Goal: Transaction & Acquisition: Purchase product/service

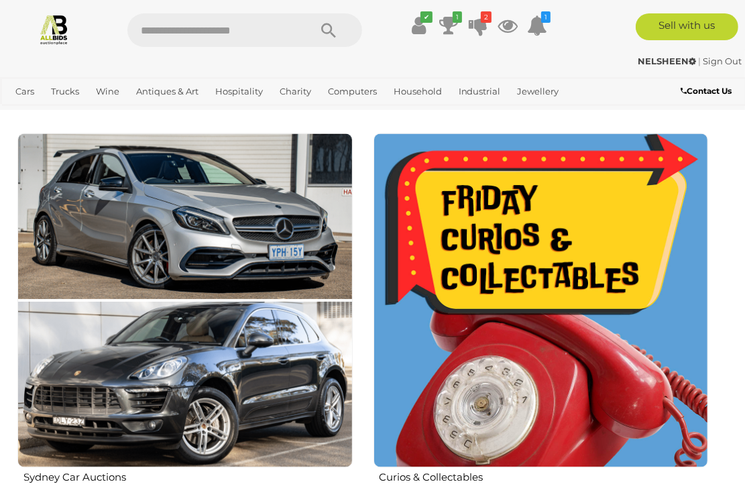
scroll to position [1603, 0]
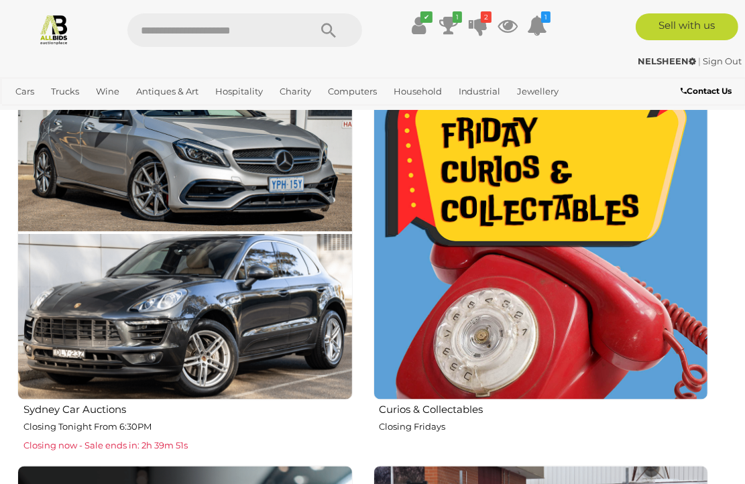
click at [516, 188] on img at bounding box center [541, 233] width 335 height 335
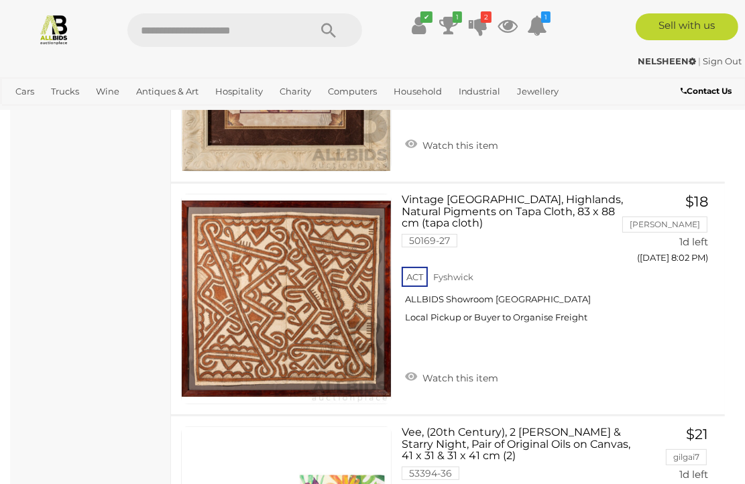
scroll to position [11199, 0]
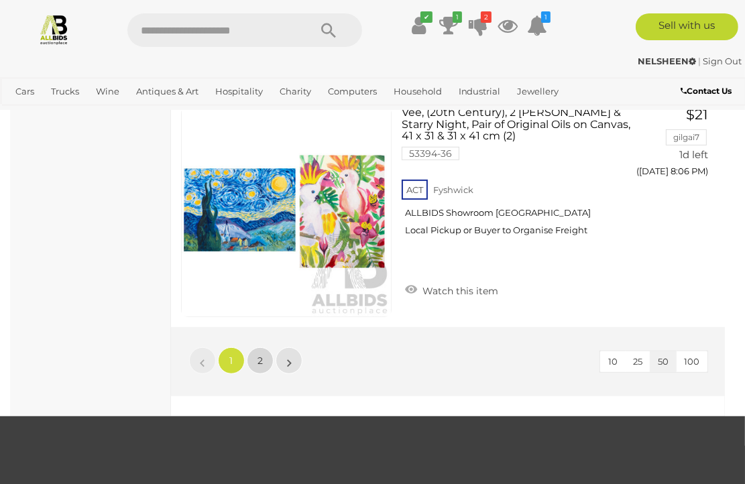
click at [258, 355] on span "2" at bounding box center [260, 361] width 5 height 12
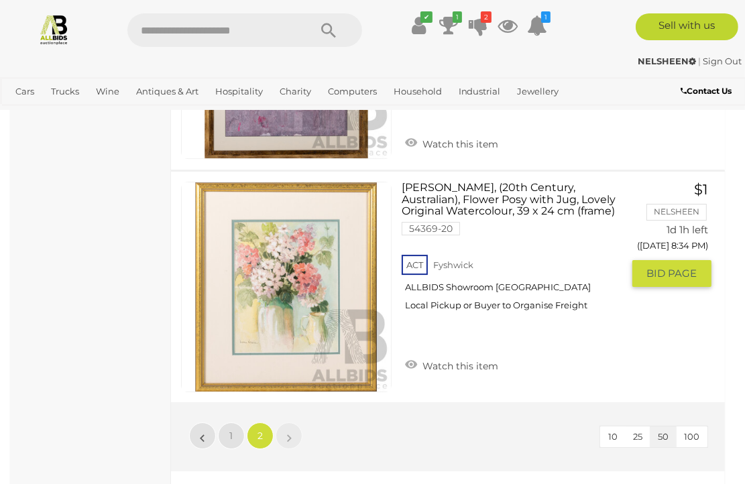
scroll to position [2886, 0]
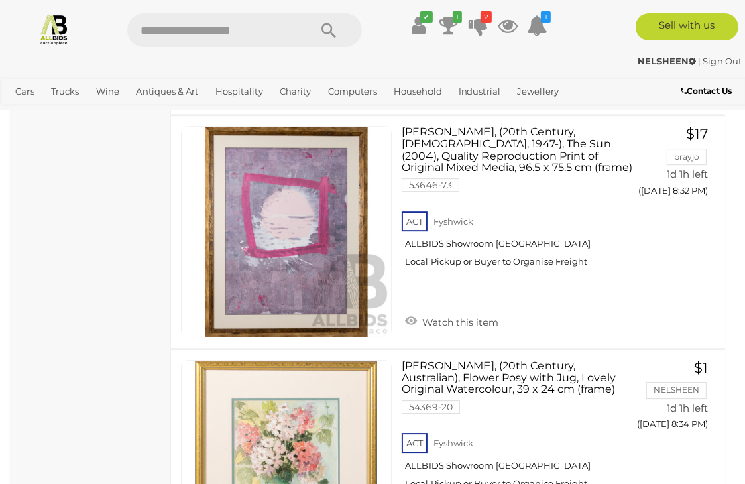
scroll to position [70, 0]
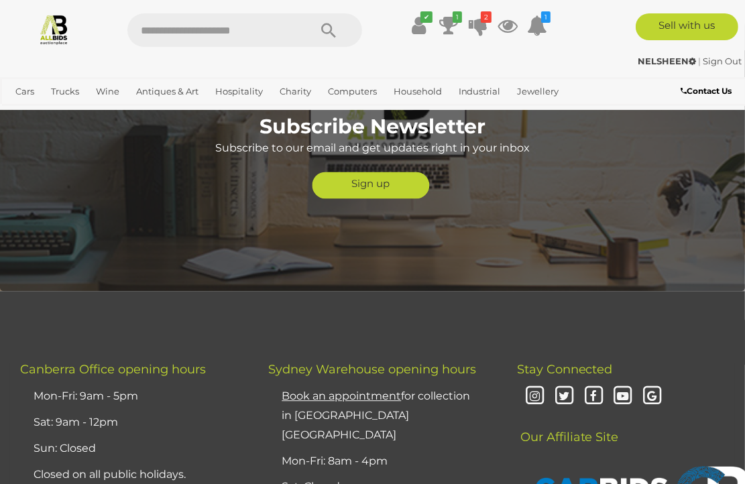
scroll to position [6163, 0]
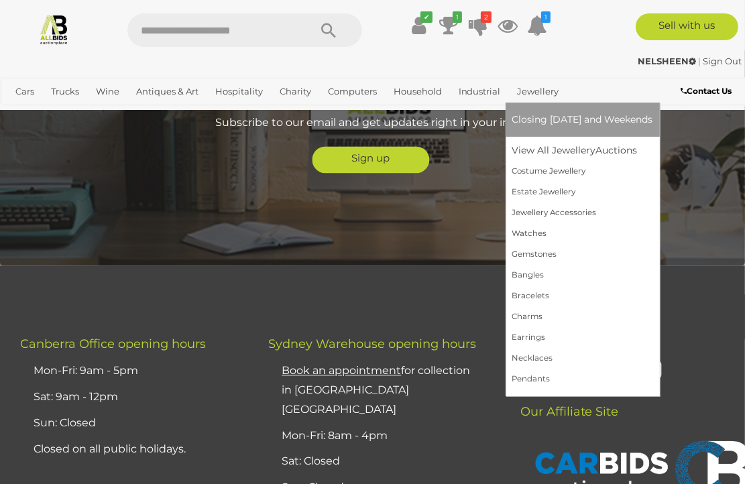
drag, startPoint x: 145, startPoint y: 22, endPoint x: 528, endPoint y: 92, distance: 389.2
click at [528, 92] on link "Jewellery" at bounding box center [538, 91] width 52 height 22
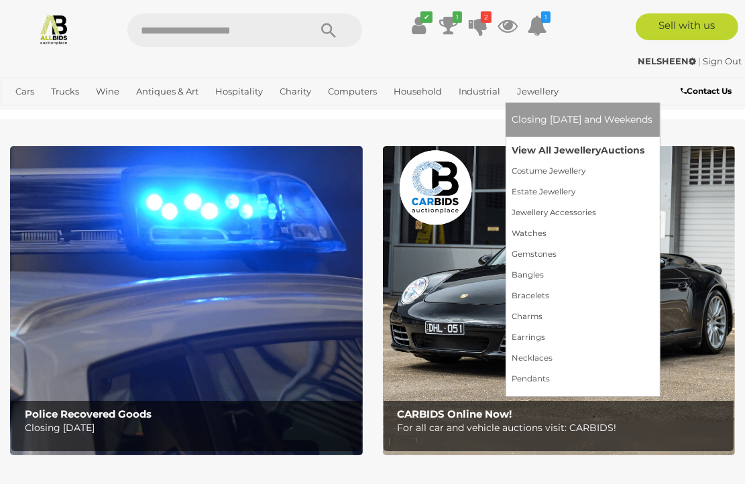
click at [554, 150] on link "View All Jewellery Auctions" at bounding box center [582, 150] width 141 height 21
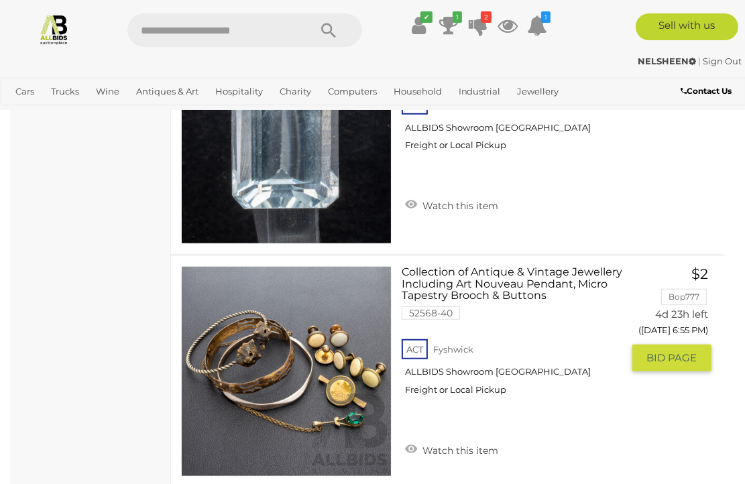
scroll to position [4560, 0]
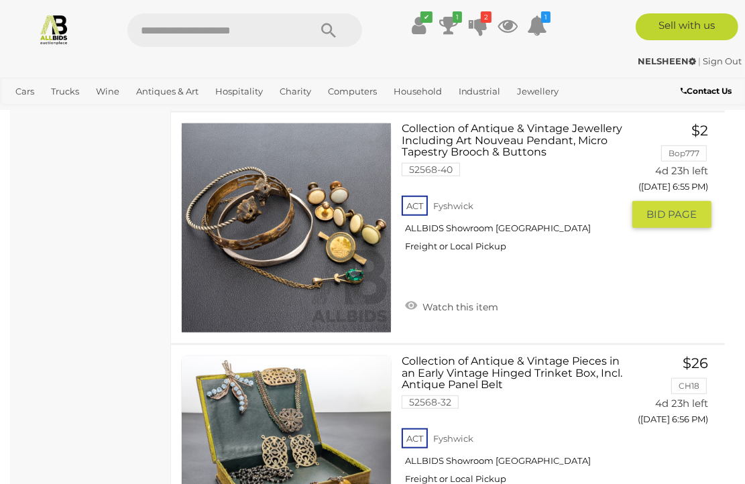
click at [259, 214] on link at bounding box center [286, 228] width 211 height 211
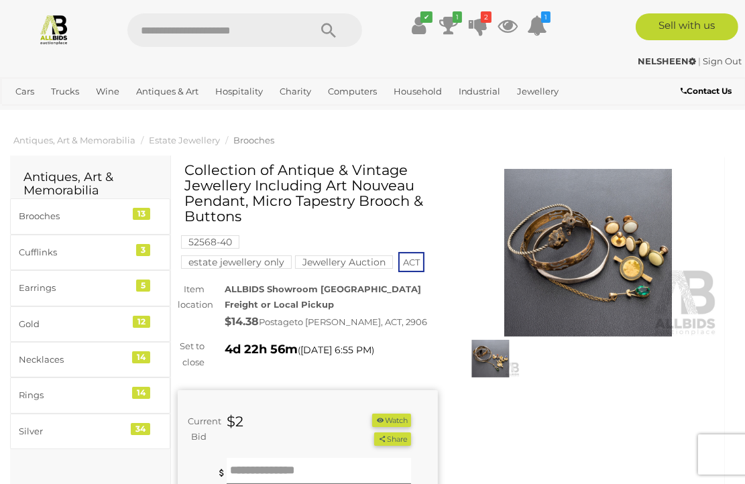
click at [487, 353] on img at bounding box center [490, 359] width 58 height 38
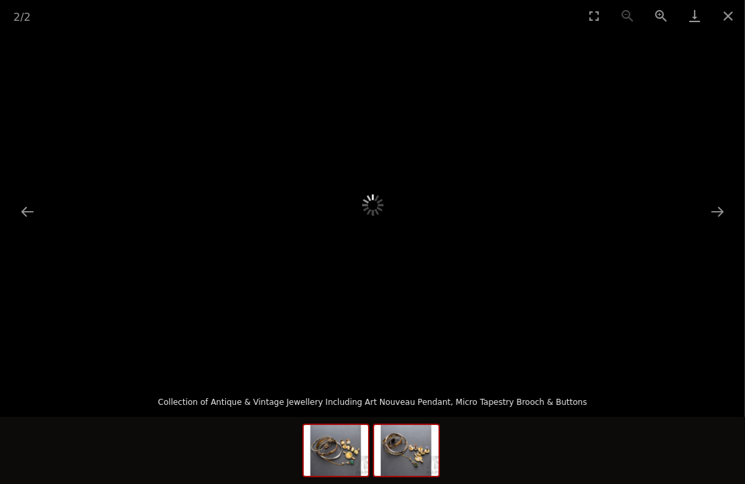
click at [341, 463] on img at bounding box center [336, 450] width 64 height 51
click at [417, 463] on img at bounding box center [406, 450] width 64 height 51
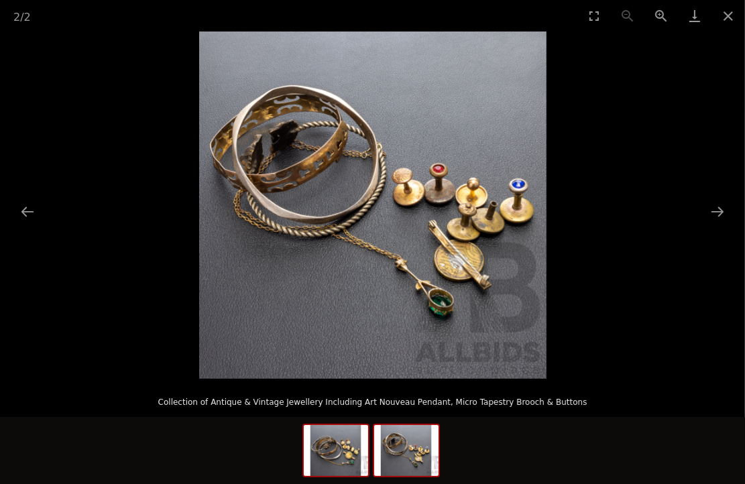
click at [335, 463] on img at bounding box center [336, 450] width 64 height 51
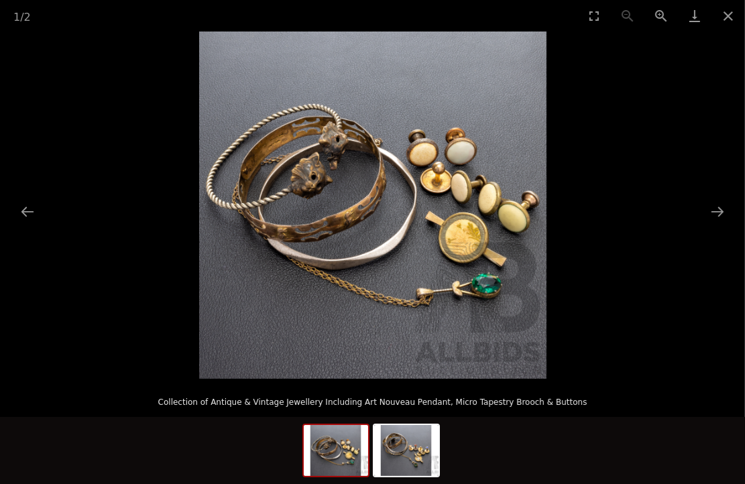
click at [314, 198] on img at bounding box center [372, 205] width 347 height 347
click at [330, 235] on img at bounding box center [372, 205] width 347 height 347
click at [368, 266] on img at bounding box center [372, 205] width 347 height 347
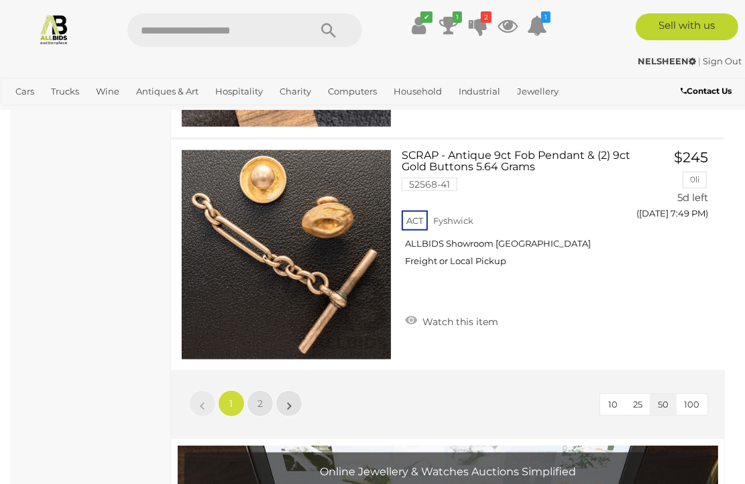
scroll to position [11772, 0]
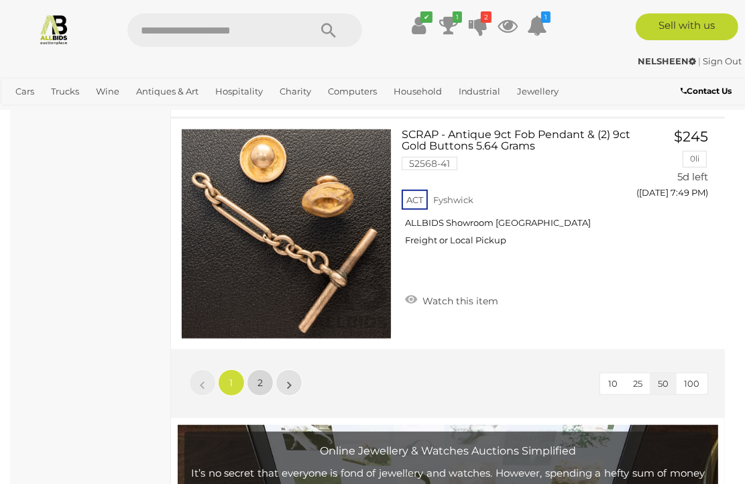
click at [260, 377] on span "2" at bounding box center [260, 383] width 5 height 12
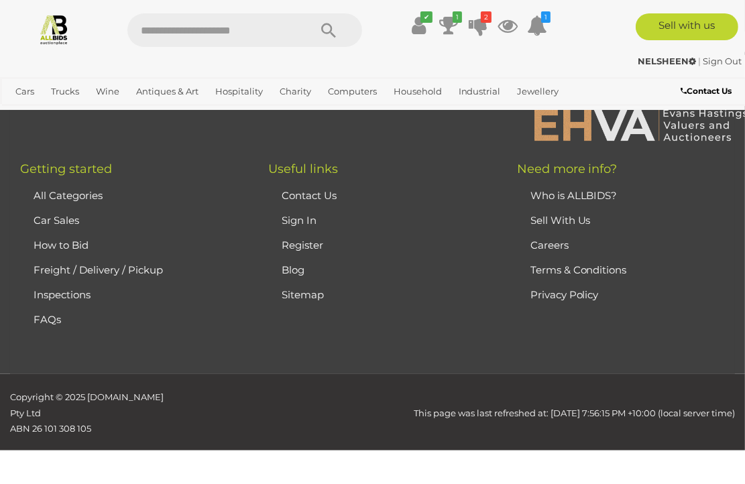
scroll to position [345, 0]
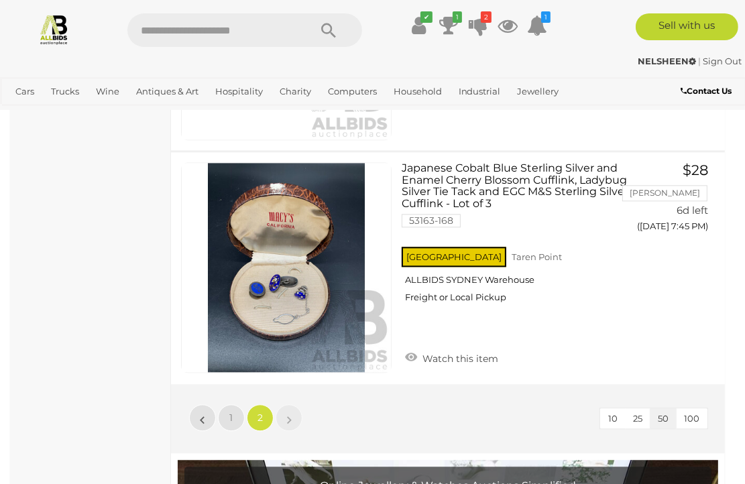
scroll to position [2223, 0]
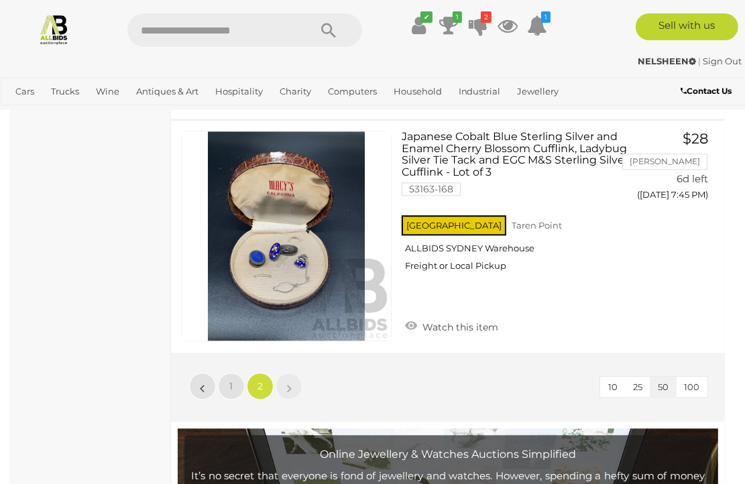
scroll to position [345, 0]
